Goal: Task Accomplishment & Management: Use online tool/utility

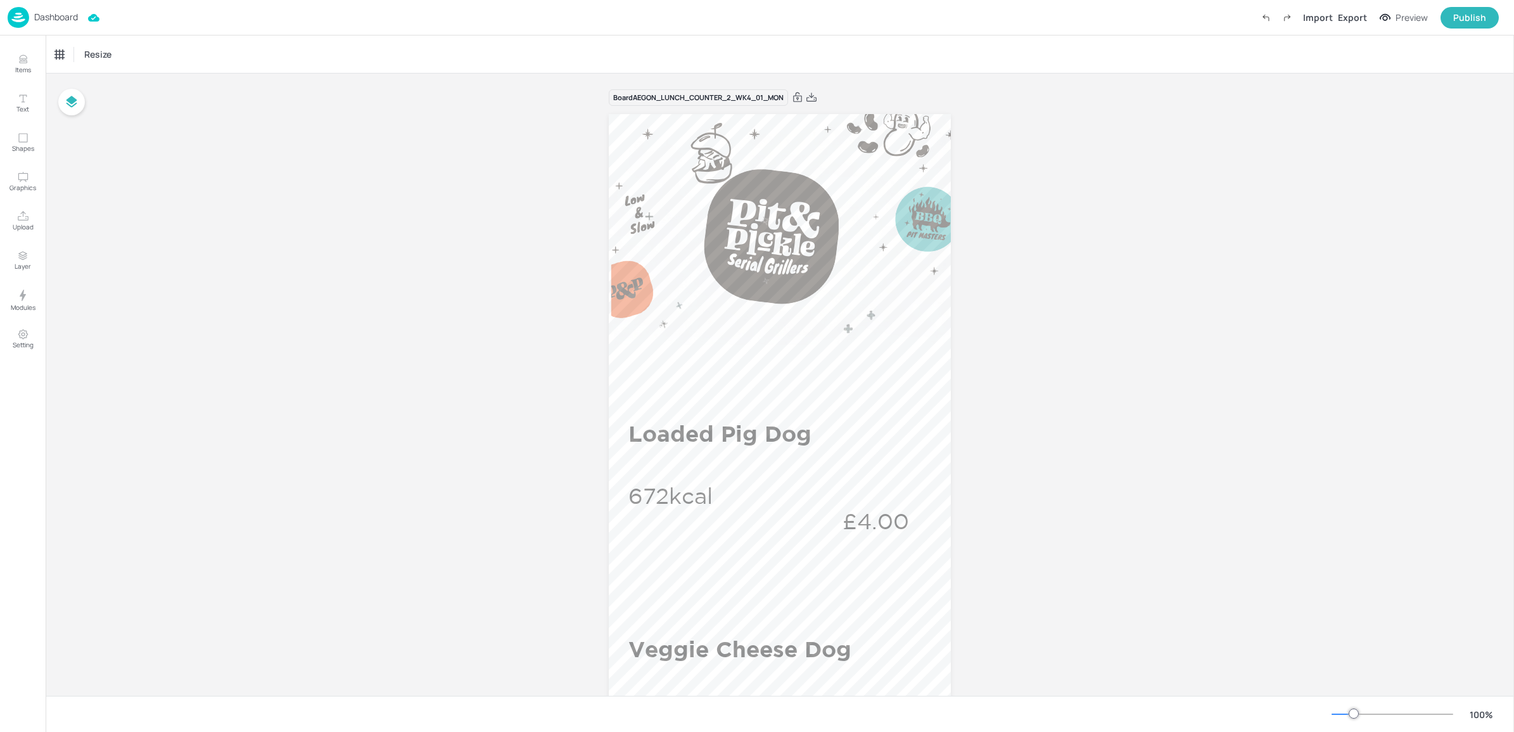
click at [39, 32] on div "Dashboard Import Export Preview Publish" at bounding box center [753, 17] width 1491 height 35
click at [41, 19] on p "Dashboard" at bounding box center [56, 17] width 44 height 9
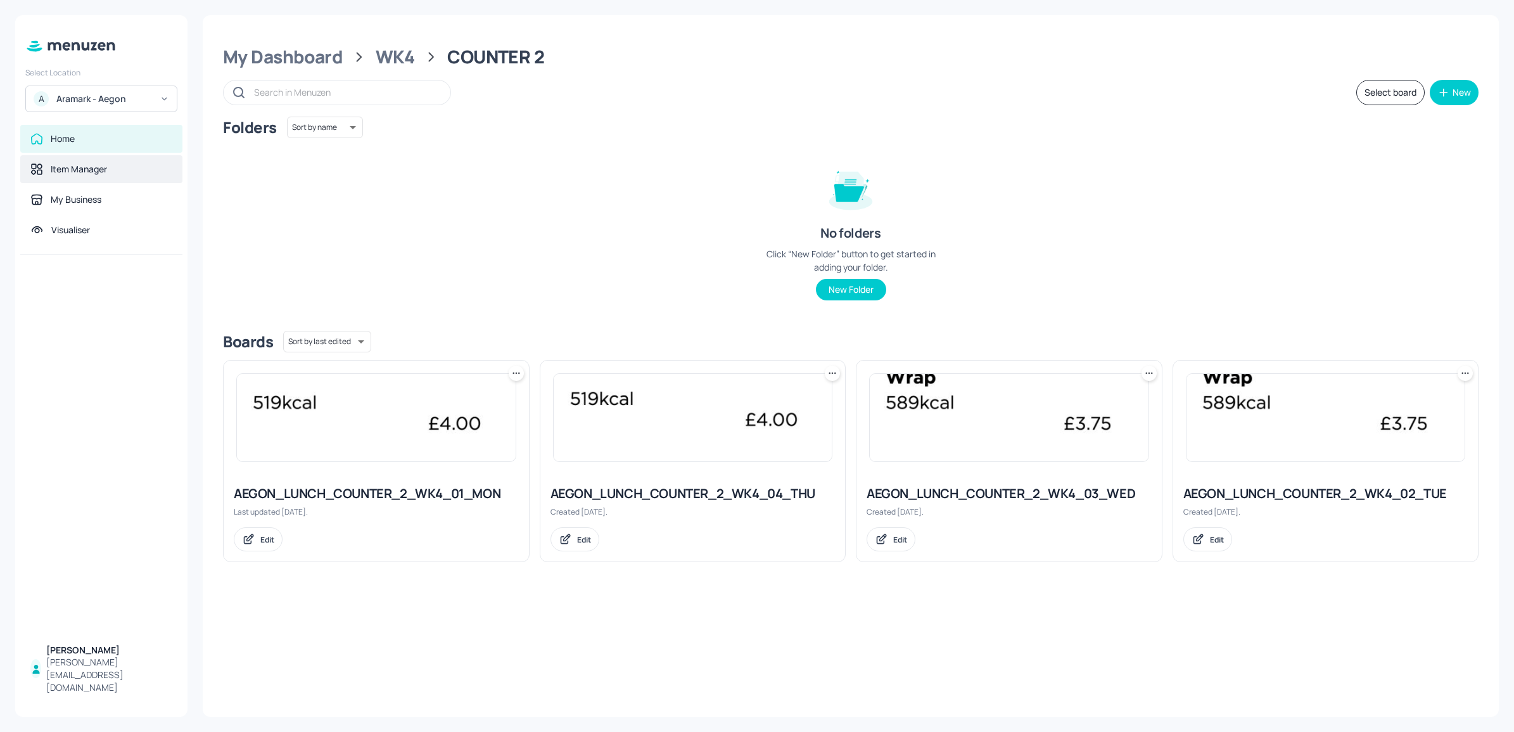
click at [56, 169] on div "Item Manager" at bounding box center [79, 169] width 56 height 13
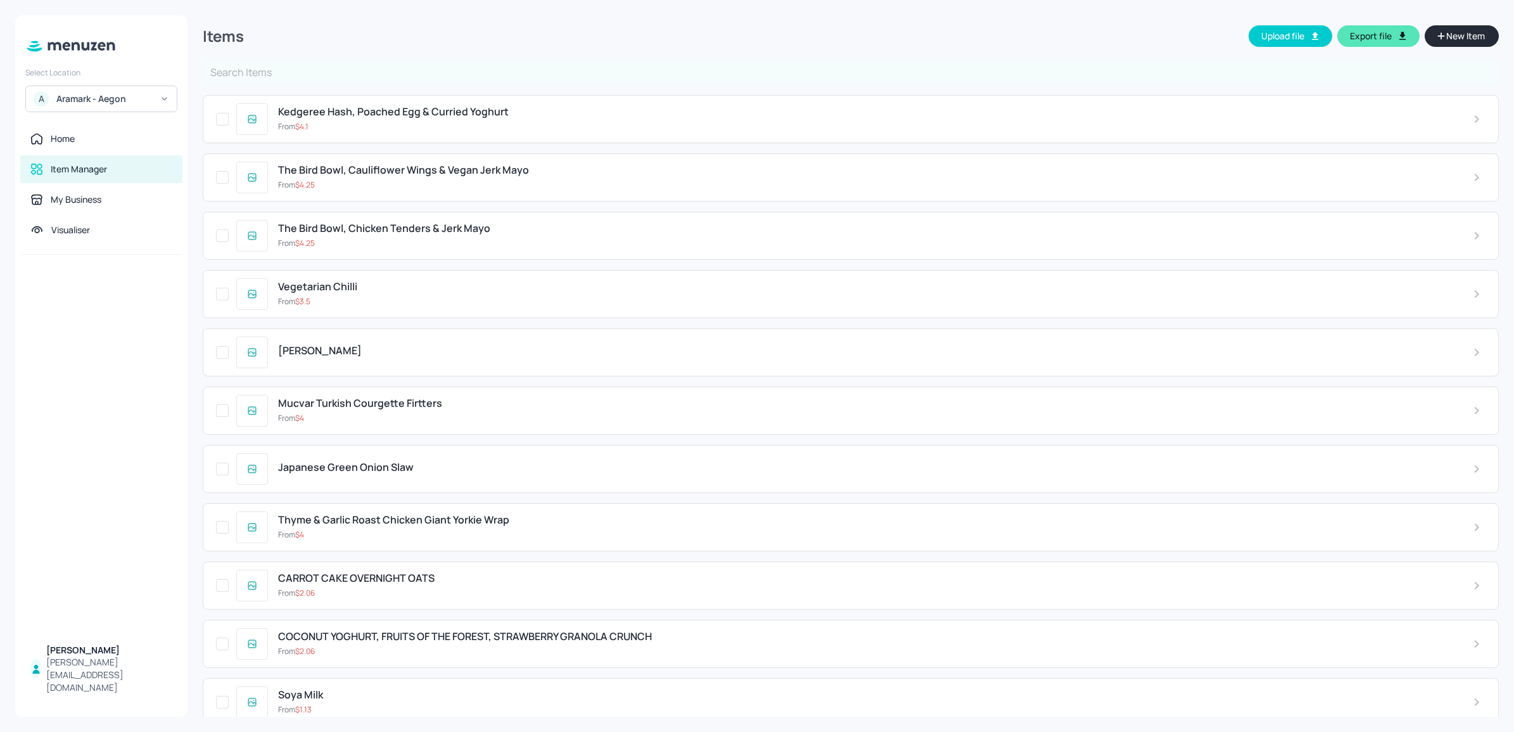
click at [311, 81] on input "text" at bounding box center [851, 72] width 1296 height 25
type input "green"
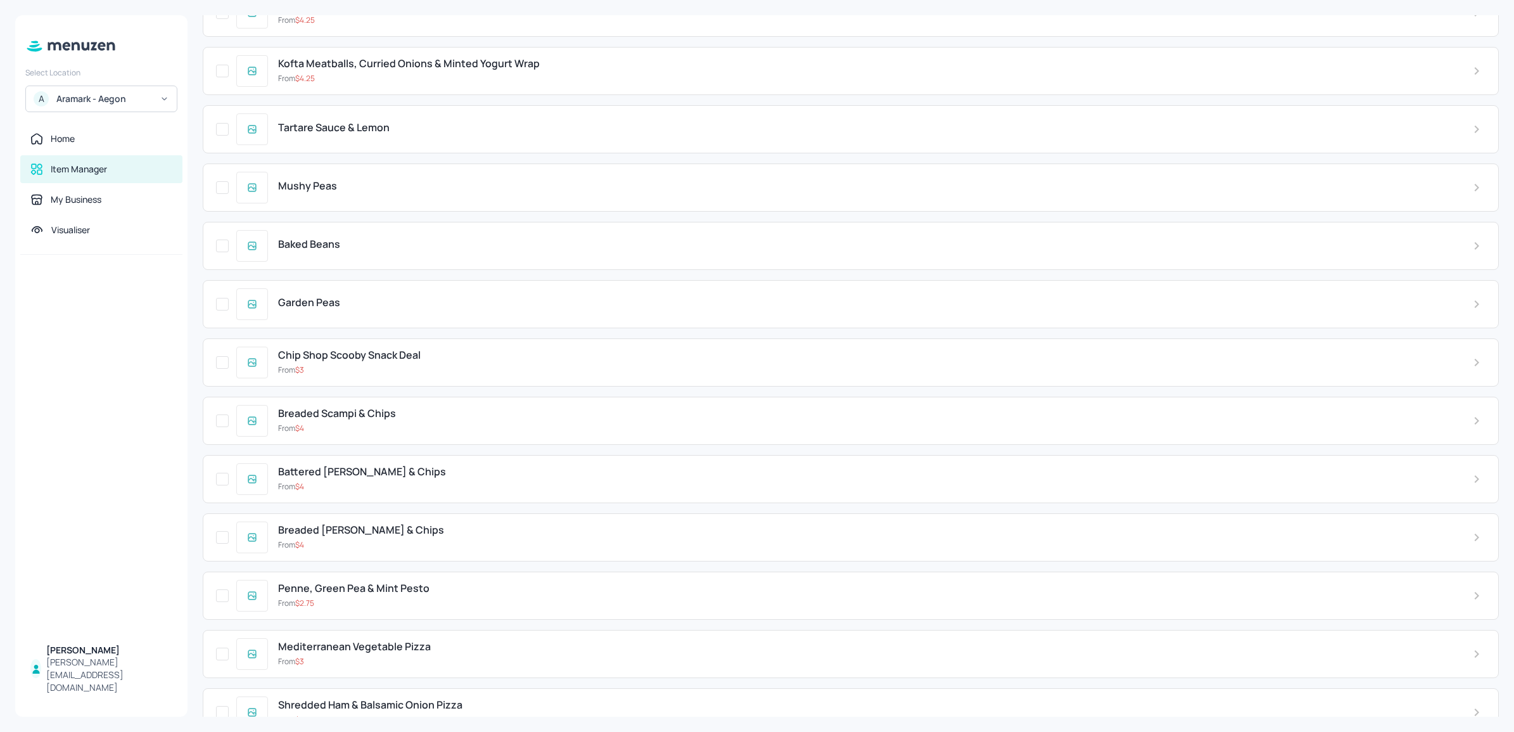
scroll to position [7963, 0]
